Goal: Task Accomplishment & Management: Use online tool/utility

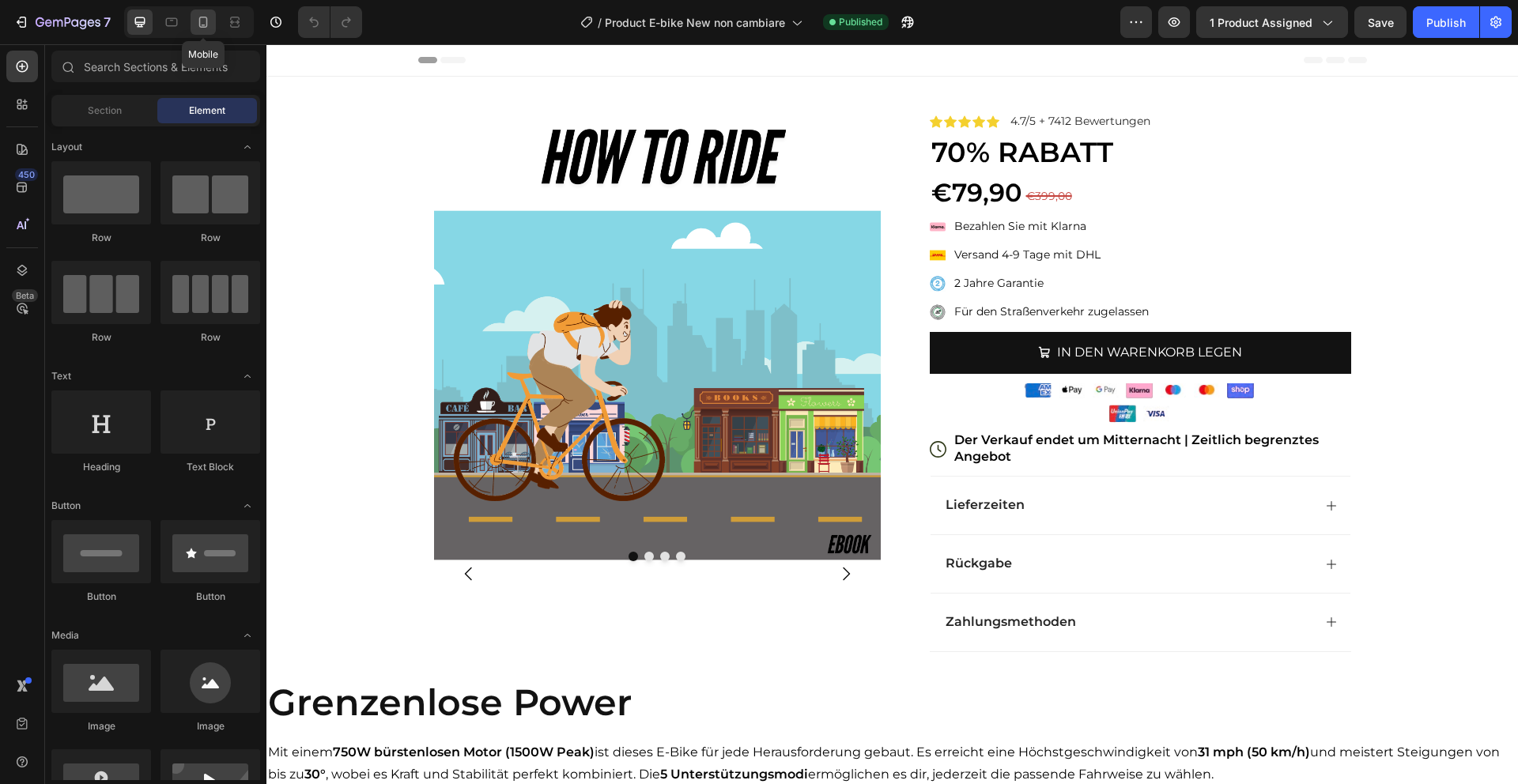
click at [208, 15] on icon at bounding box center [203, 22] width 16 height 16
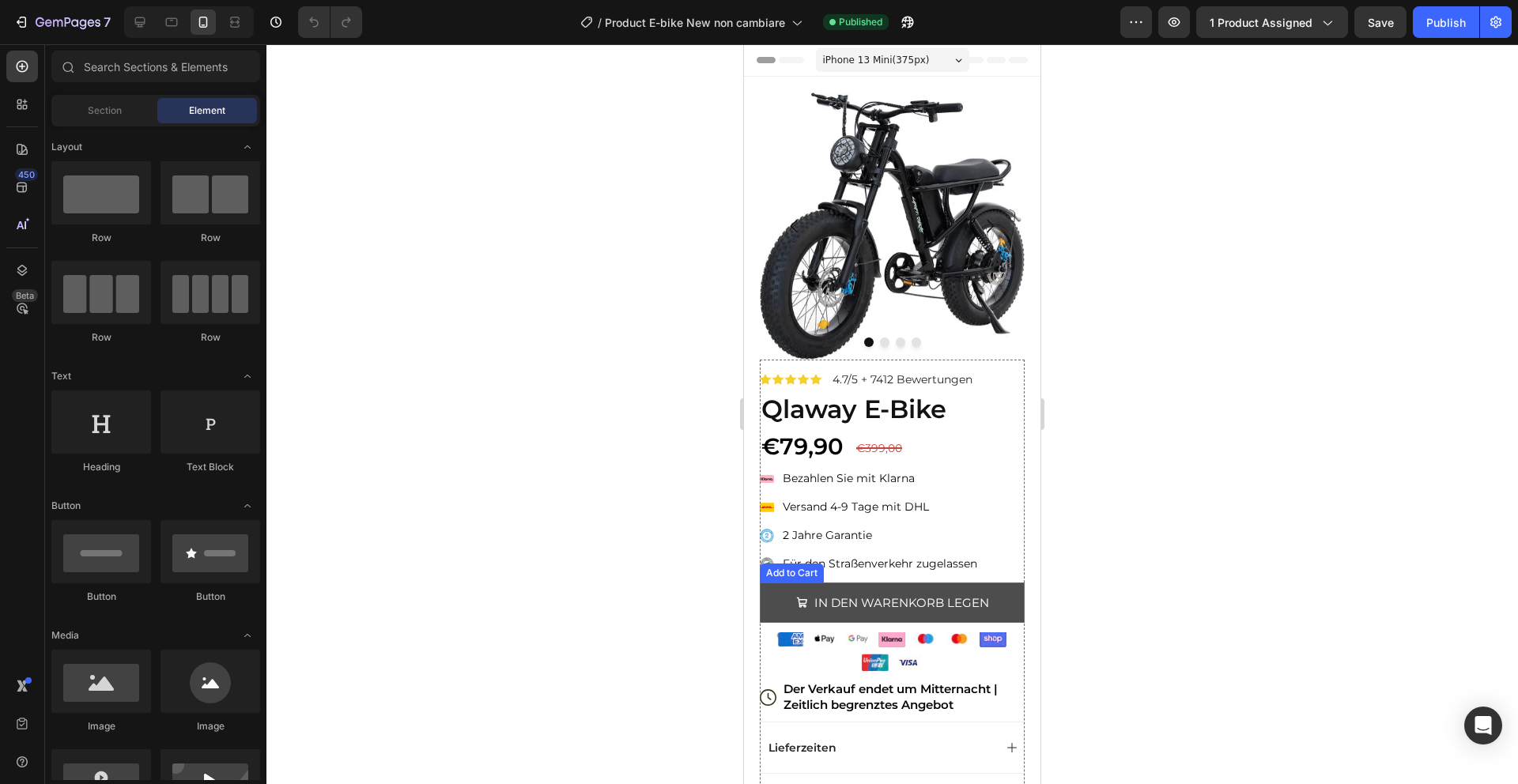
click at [1001, 592] on button "IN DEN WARENKORB LEGEN" at bounding box center [892, 602] width 265 height 40
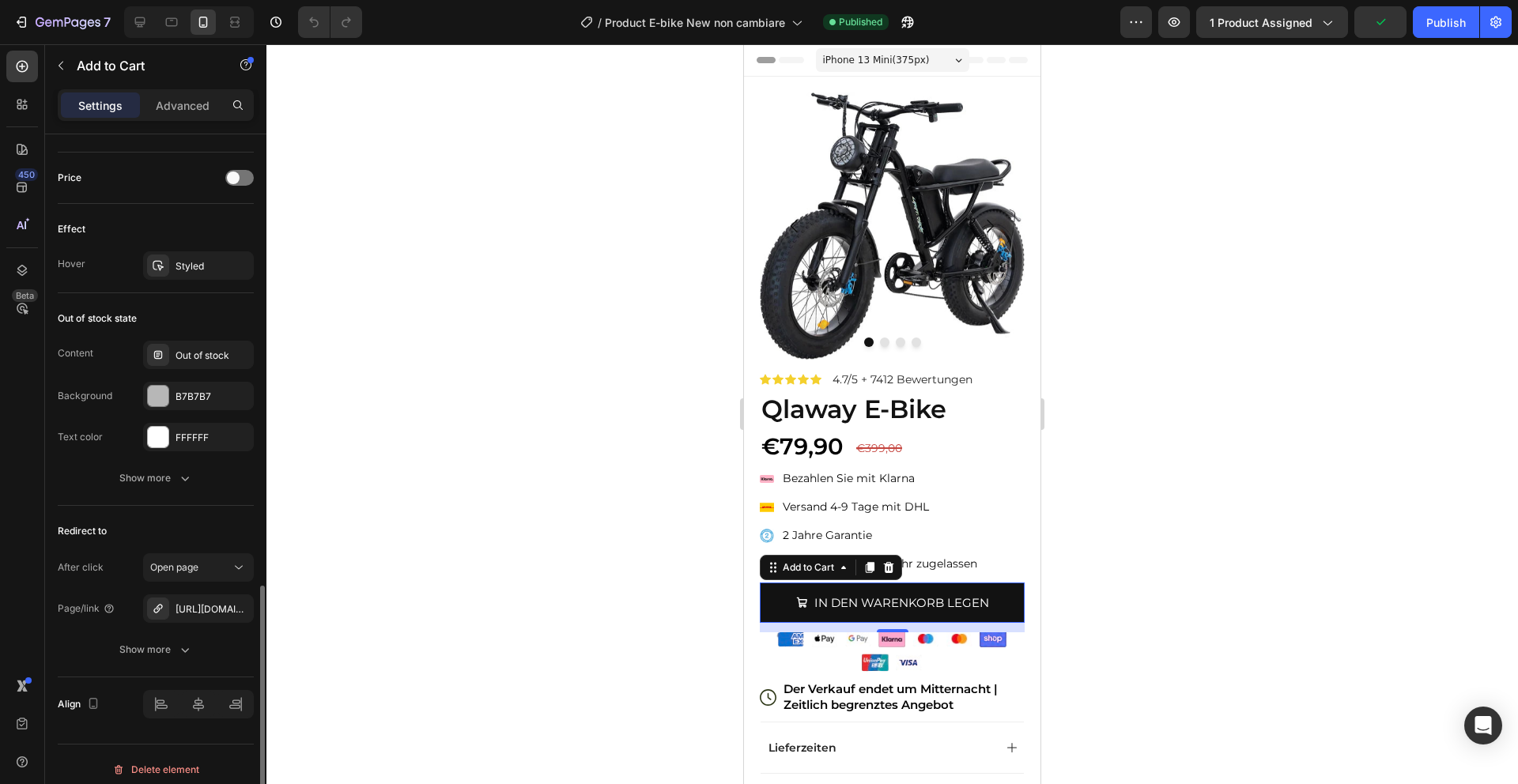
scroll to position [1206, 0]
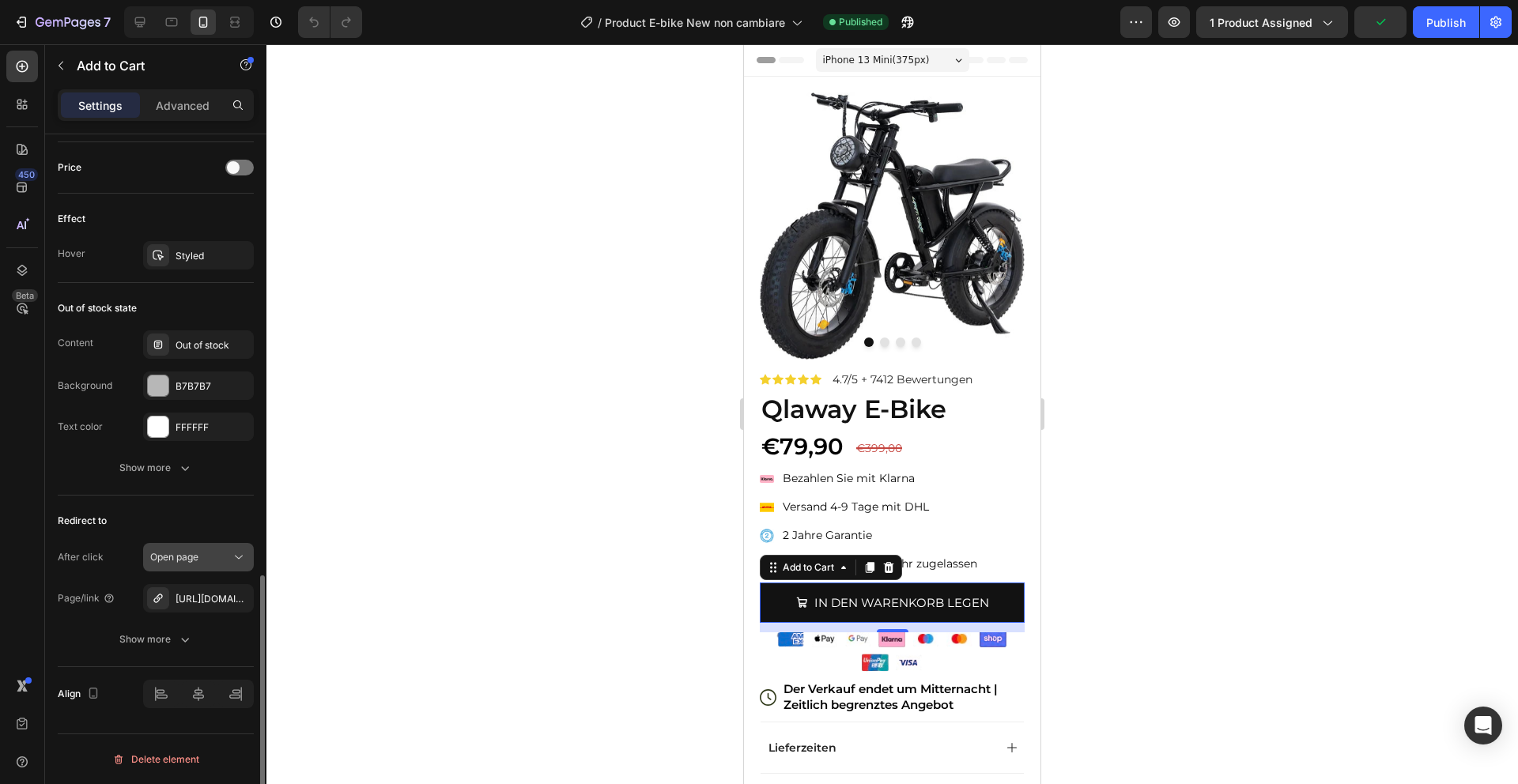
click at [183, 557] on span "Open page" at bounding box center [174, 557] width 48 height 12
click at [38, 612] on div "450 Beta" at bounding box center [22, 413] width 45 height 739
click at [189, 595] on div "[URL][DOMAIN_NAME]" at bounding box center [198, 600] width 46 height 15
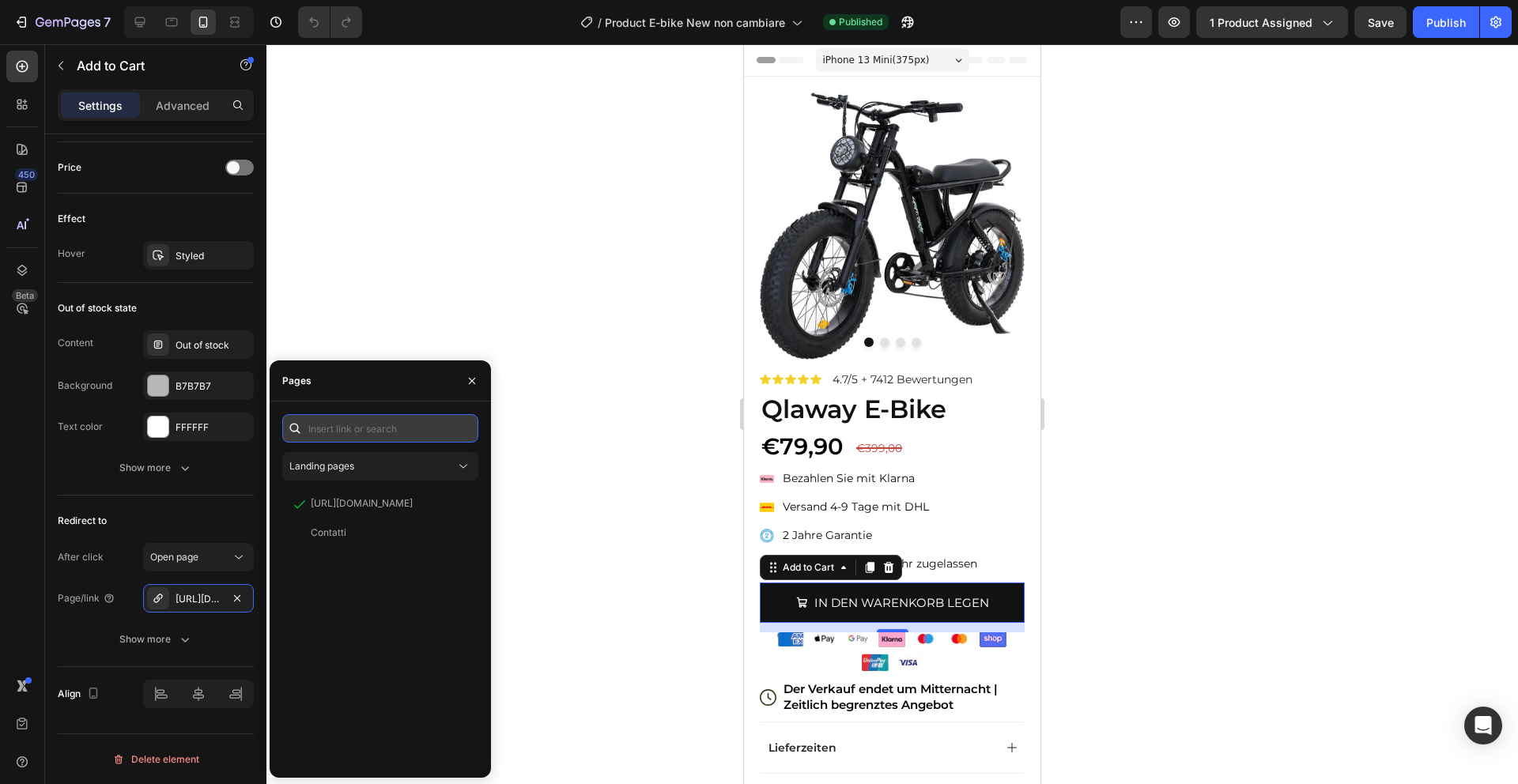
click at [387, 425] on input "text" at bounding box center [380, 428] width 196 height 28
paste input "[URL][DOMAIN_NAME]"
type input "[URL][DOMAIN_NAME]"
click at [413, 464] on div "[URL][DOMAIN_NAME]" at bounding box center [361, 465] width 102 height 15
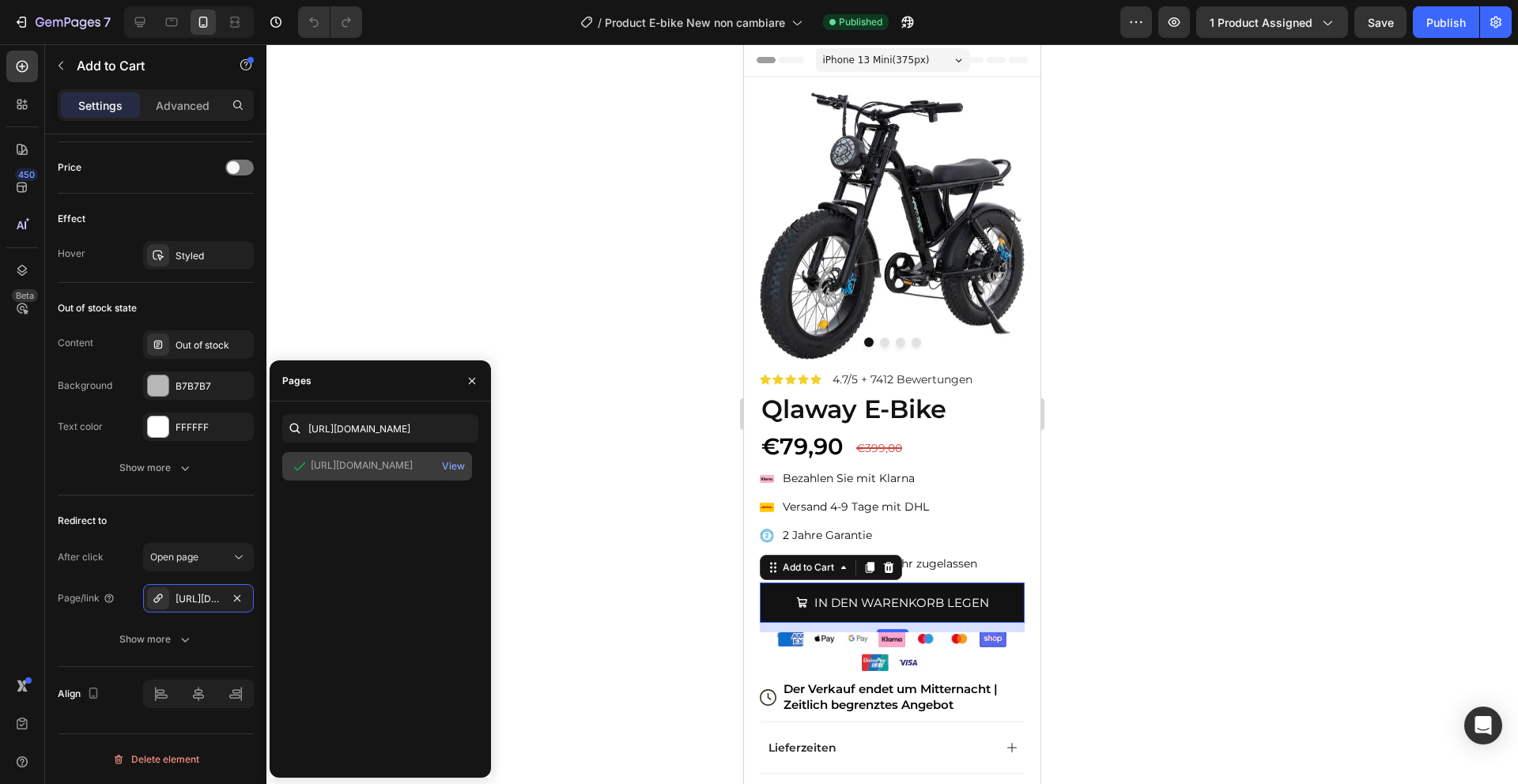
scroll to position [0, 0]
click at [1447, 21] on div "Publish" at bounding box center [1445, 23] width 39 height 16
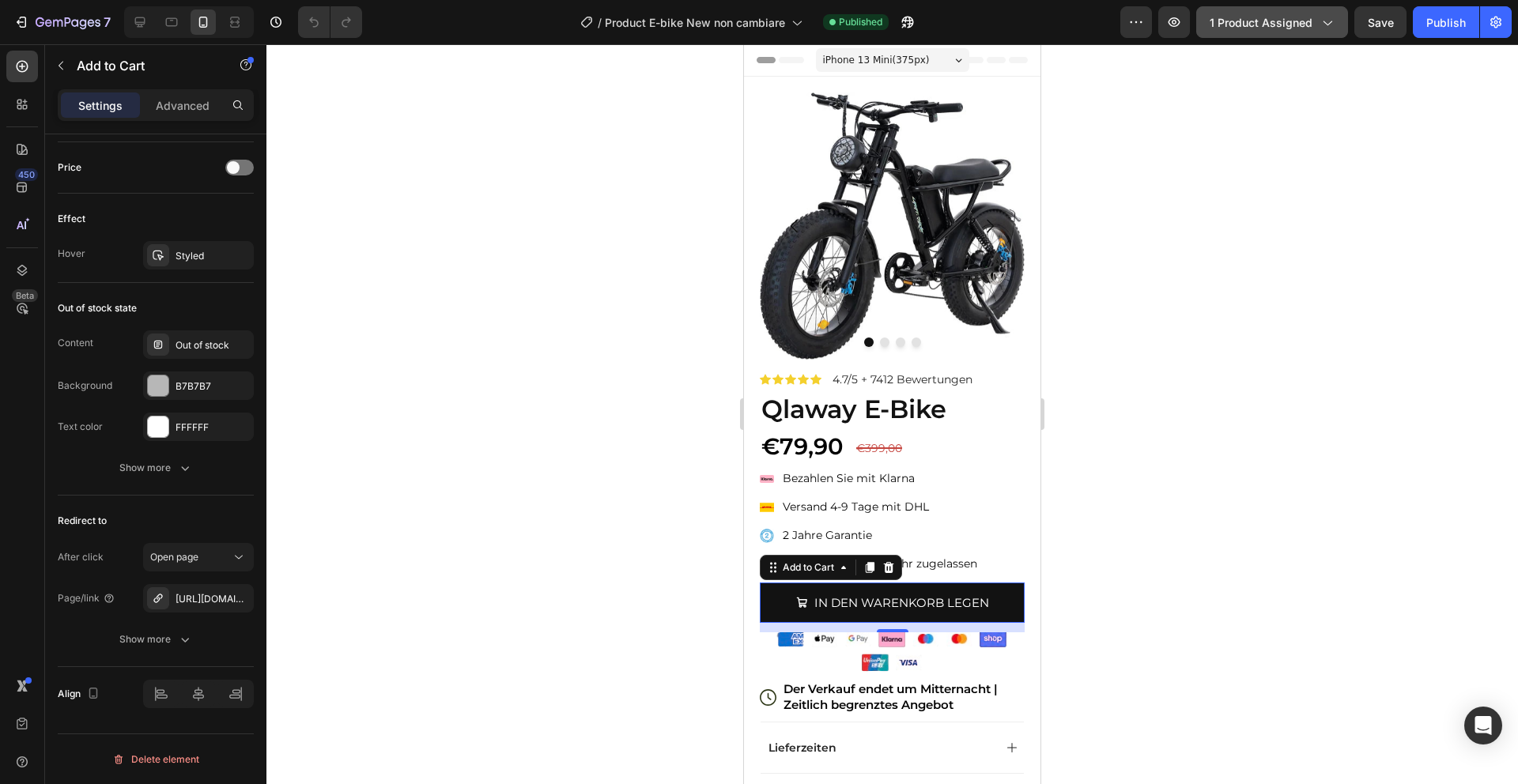
click at [1267, 15] on span "1 product assigned" at bounding box center [1261, 23] width 103 height 16
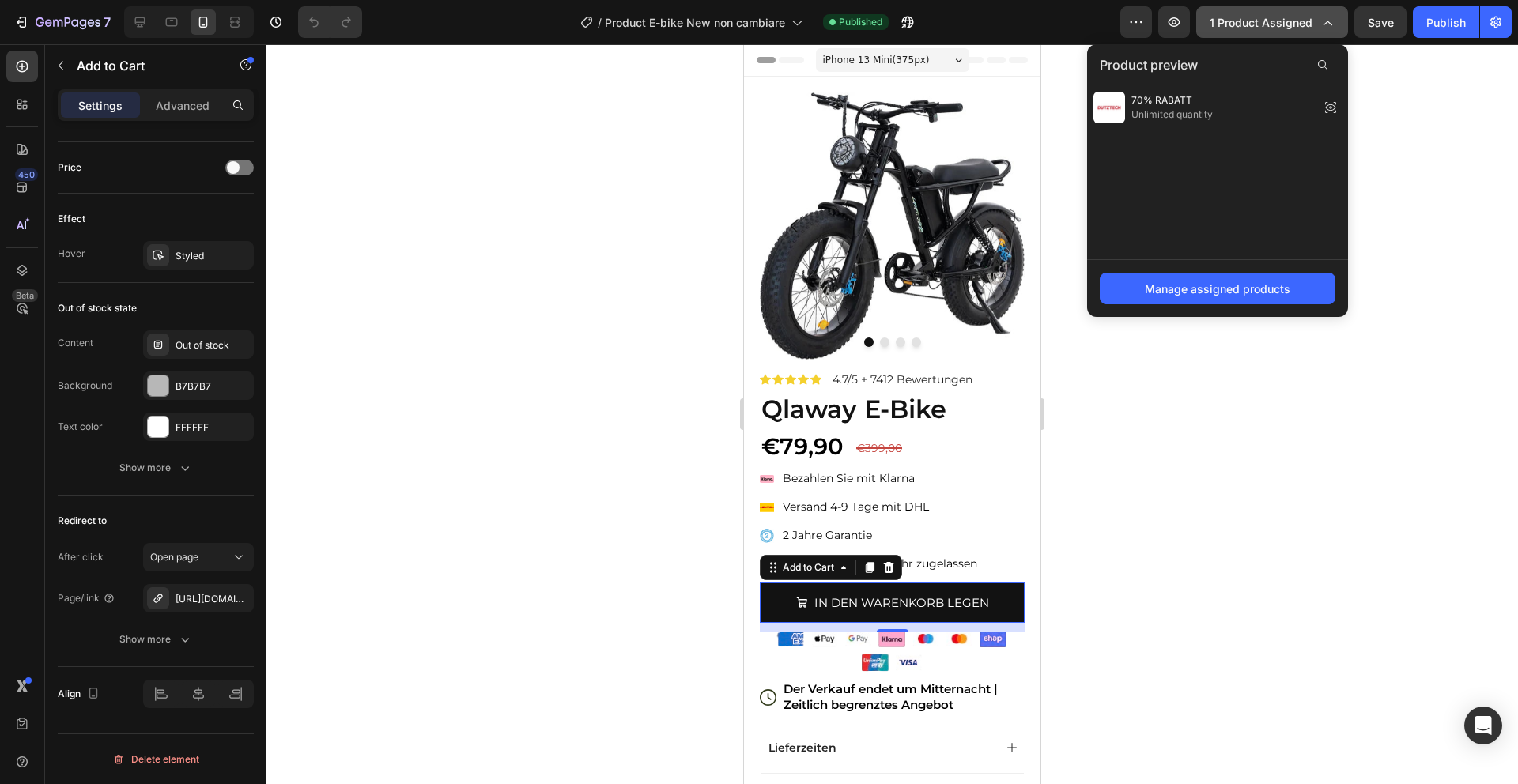
click at [1268, 20] on span "1 product assigned" at bounding box center [1261, 23] width 103 height 16
